Goal: Navigation & Orientation: Understand site structure

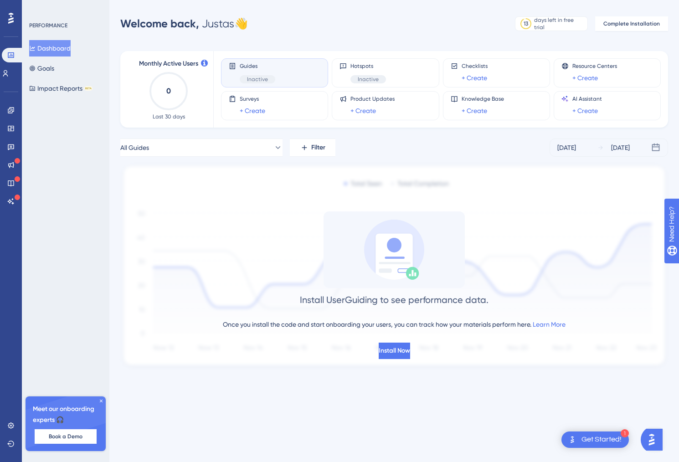
click at [68, 171] on div "PERFORMANCE Dashboard Goals Impact Reports BETA Meet our onboarding experts 🎧 B…" at bounding box center [65, 231] width 87 height 462
click at [12, 127] on icon at bounding box center [10, 128] width 7 height 7
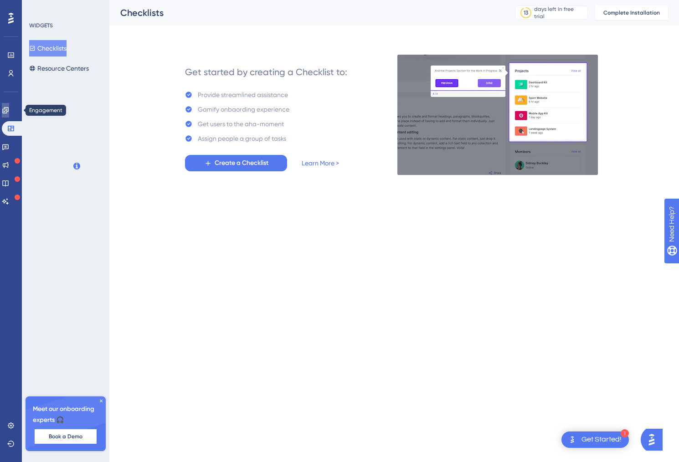
click at [9, 108] on icon at bounding box center [5, 110] width 7 height 7
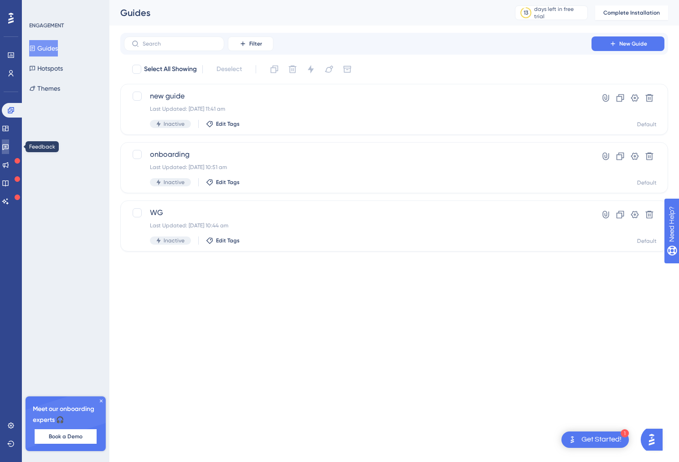
click at [9, 144] on icon at bounding box center [5, 146] width 7 height 7
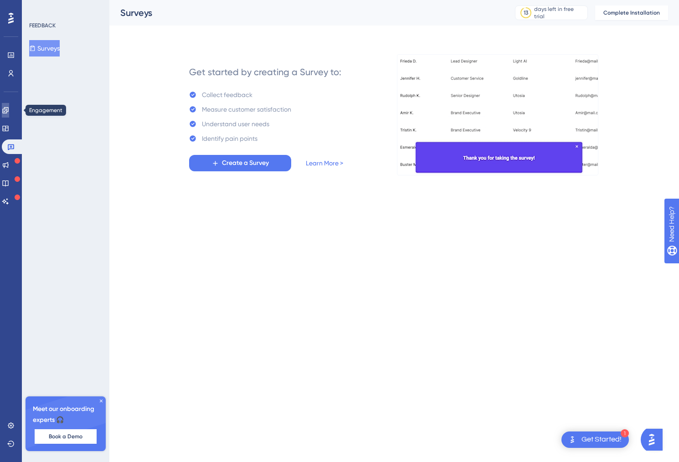
click at [9, 116] on link at bounding box center [5, 110] width 7 height 15
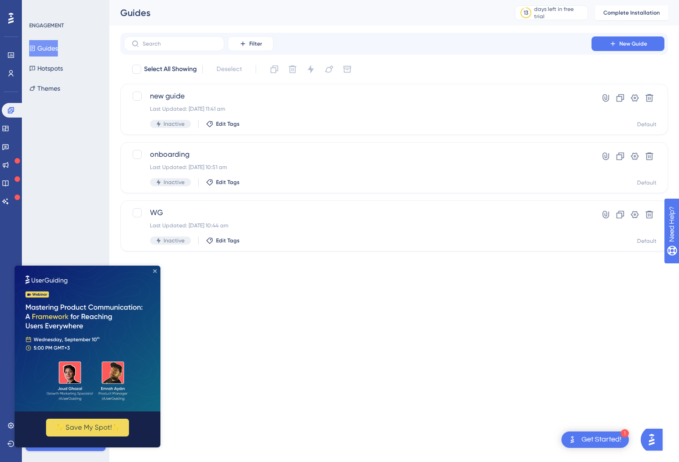
click at [154, 270] on icon "Close Preview" at bounding box center [155, 271] width 4 height 4
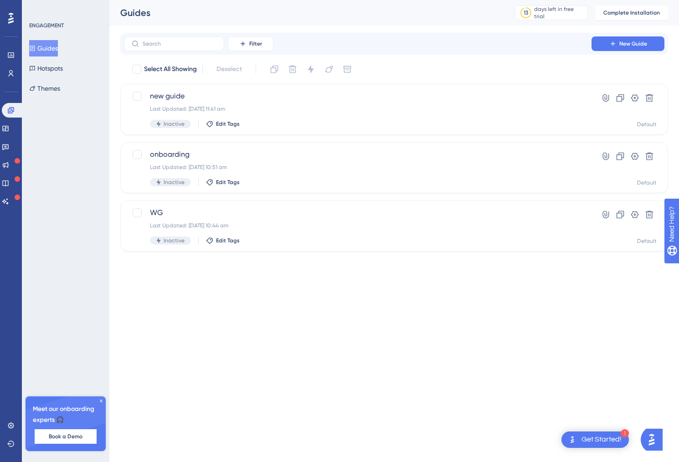
click at [86, 303] on div "ENGAGEMENT Guides Hotspots Themes Meet our onboarding experts 🎧 Book a Demo Upg…" at bounding box center [65, 231] width 87 height 462
click at [9, 203] on icon at bounding box center [5, 201] width 6 height 6
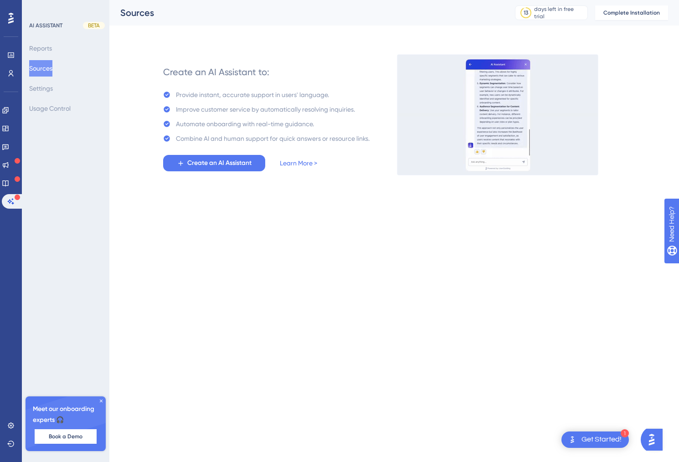
click at [200, 0] on html "1 Get Started! Performance Users Engagement Widgets Feedback Product Updates Kn…" at bounding box center [339, 0] width 679 height 0
